Goal: Information Seeking & Learning: Learn about a topic

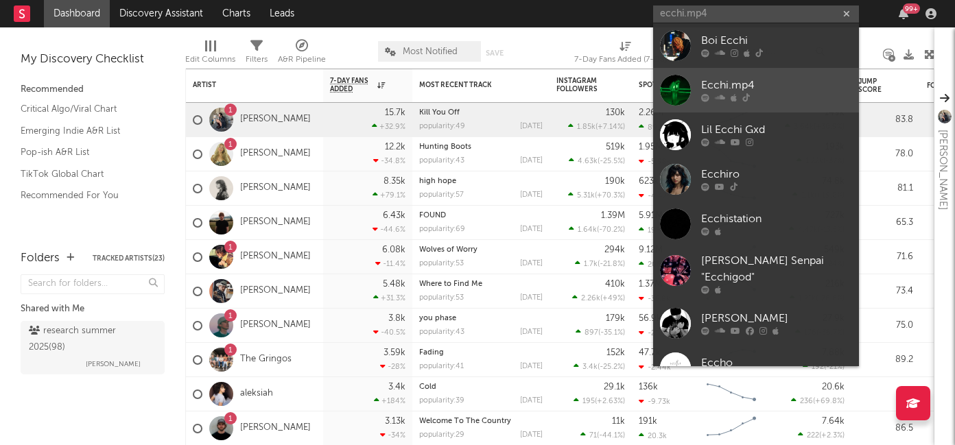
type input "ecchi.mp4"
click at [727, 99] on div at bounding box center [776, 98] width 151 height 8
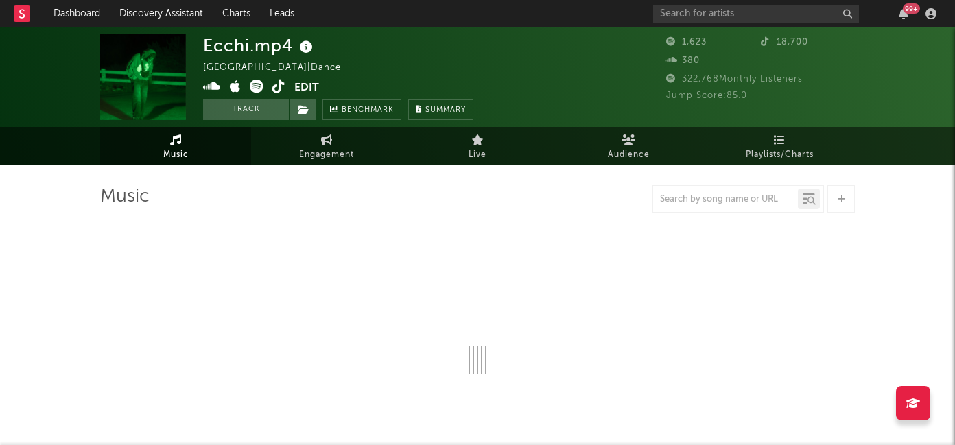
select select "1w"
